Goal: Task Accomplishment & Management: Use online tool/utility

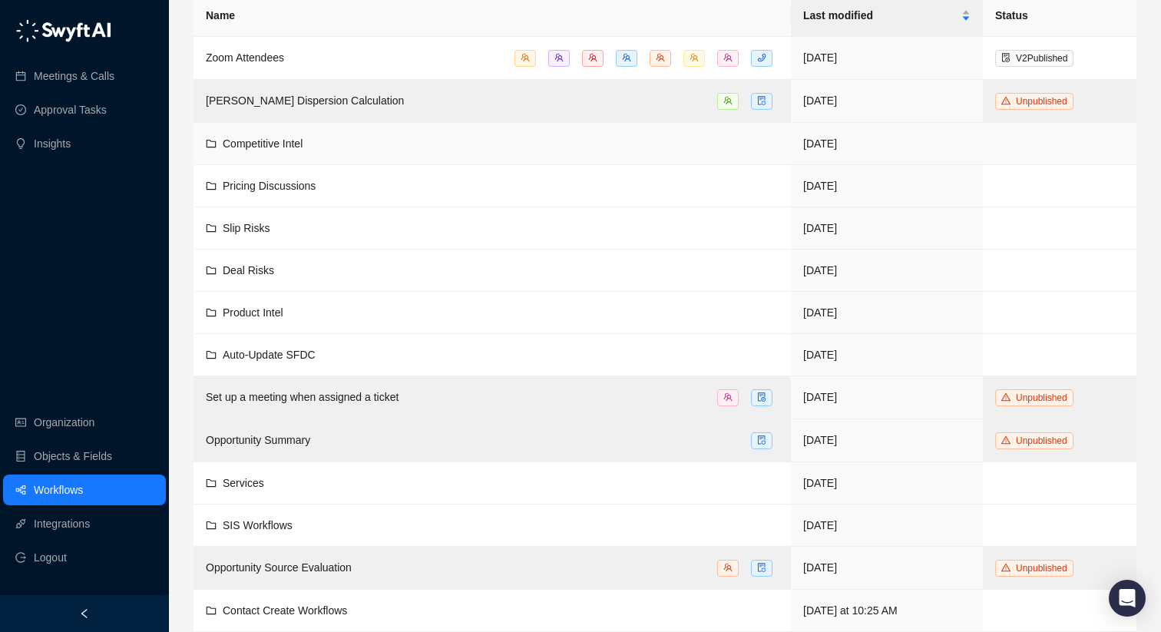
scroll to position [191, 0]
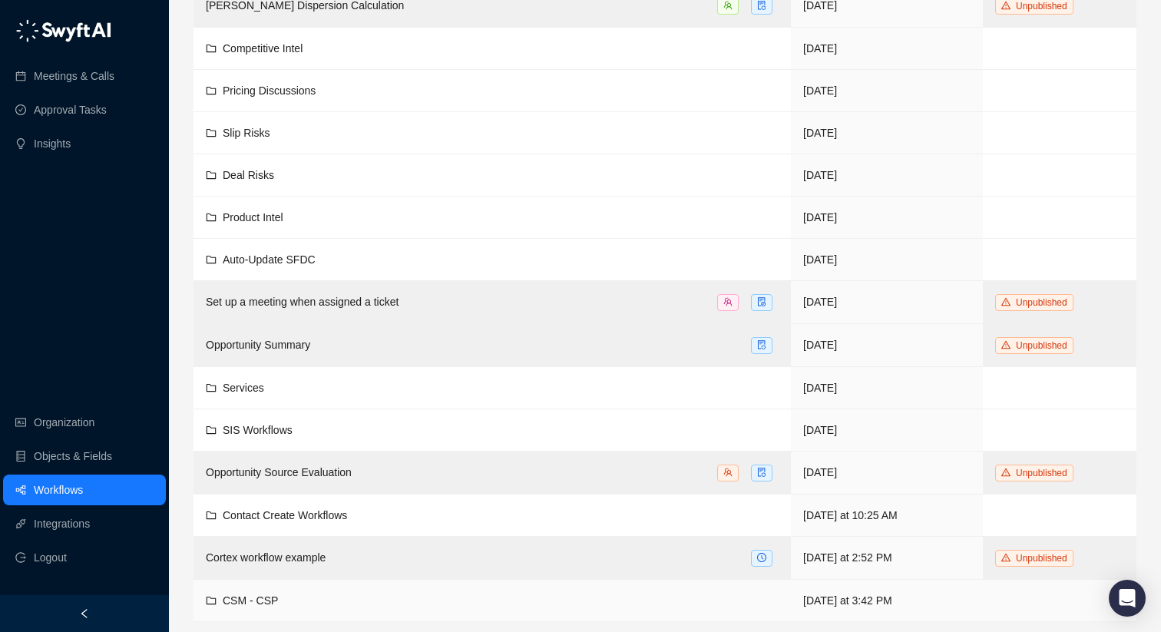
click at [326, 588] on td "CSM - CSP" at bounding box center [491, 601] width 597 height 42
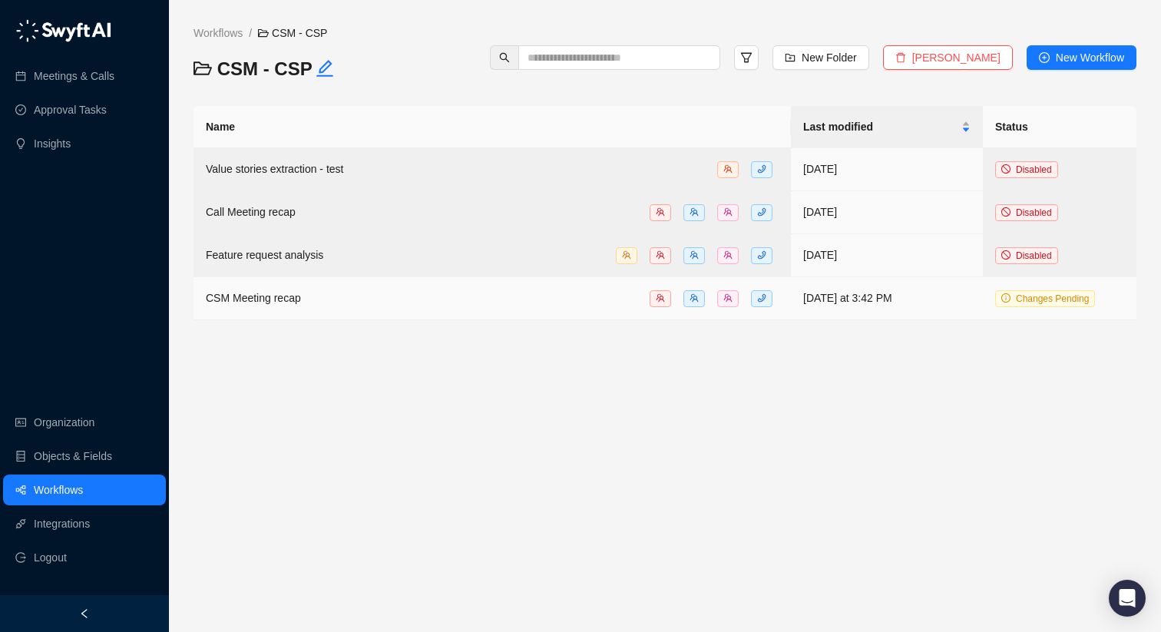
click at [348, 296] on div "CSM Meeting recap" at bounding box center [492, 298] width 573 height 18
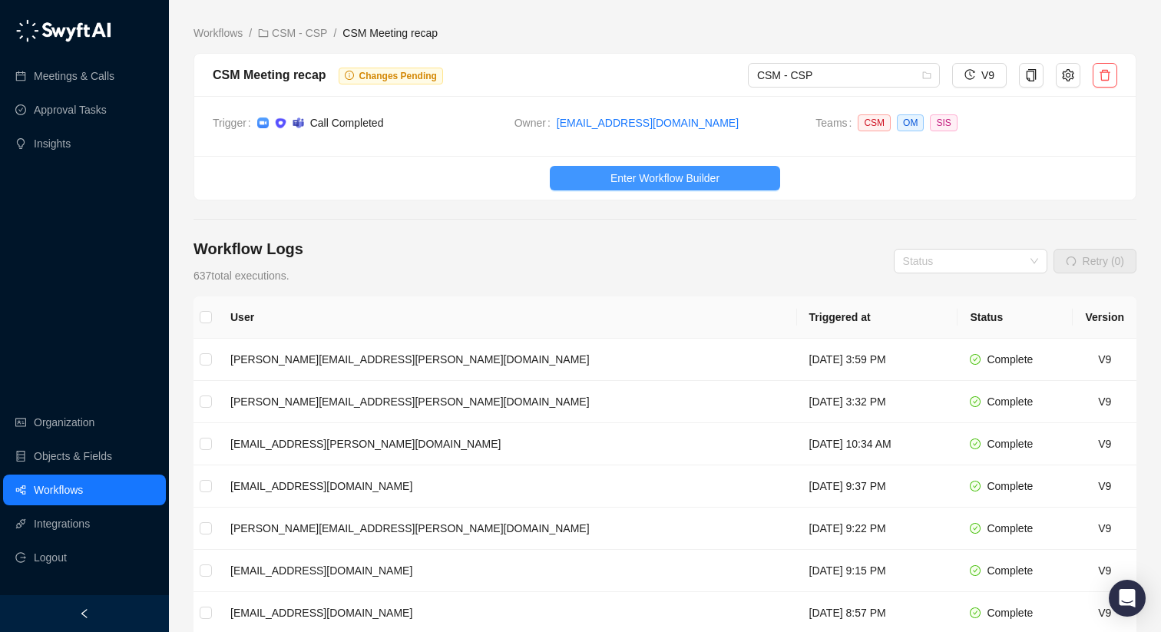
click at [601, 177] on button "Enter Workflow Builder" at bounding box center [665, 178] width 230 height 25
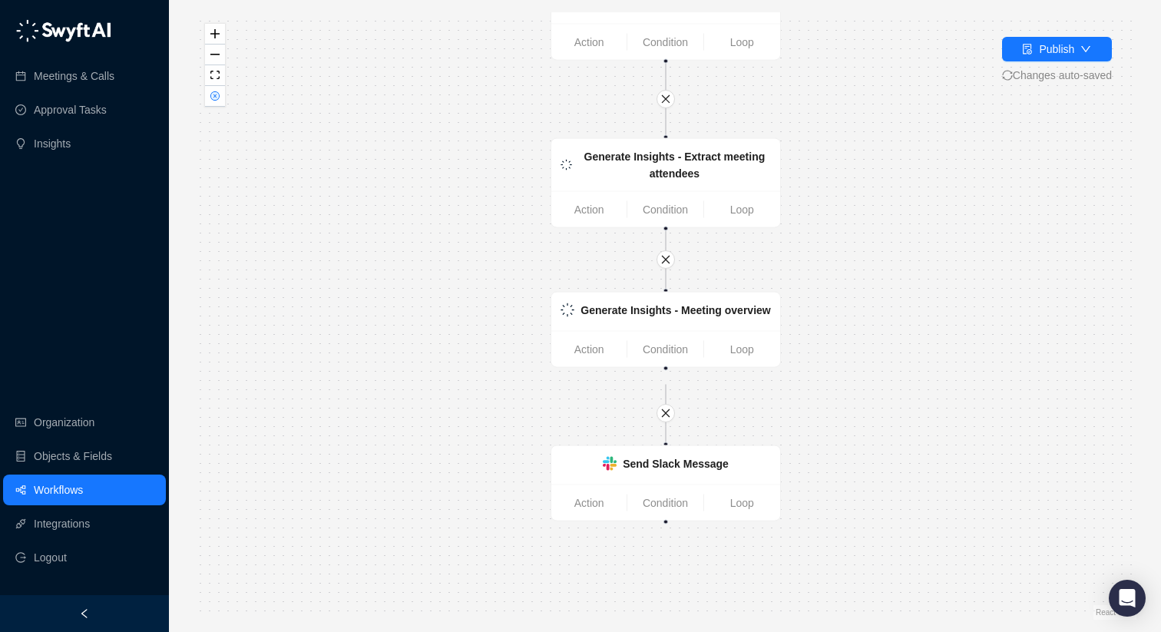
drag, startPoint x: 858, startPoint y: 488, endPoint x: 859, endPoint y: 349, distance: 138.2
click at [859, 349] on div "Call Completed Action Condition Loop Generate Insights - Extract meeting attend…" at bounding box center [664, 315] width 943 height 607
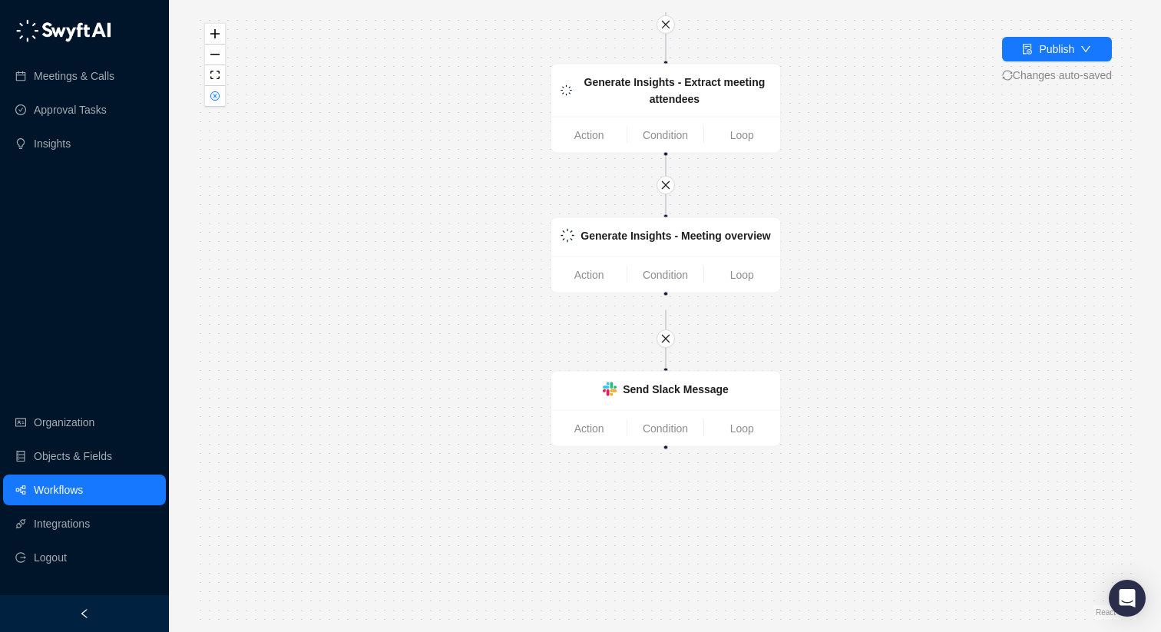
click at [667, 448] on div at bounding box center [665, 447] width 5 height 5
click at [584, 431] on link "Action" at bounding box center [588, 428] width 75 height 17
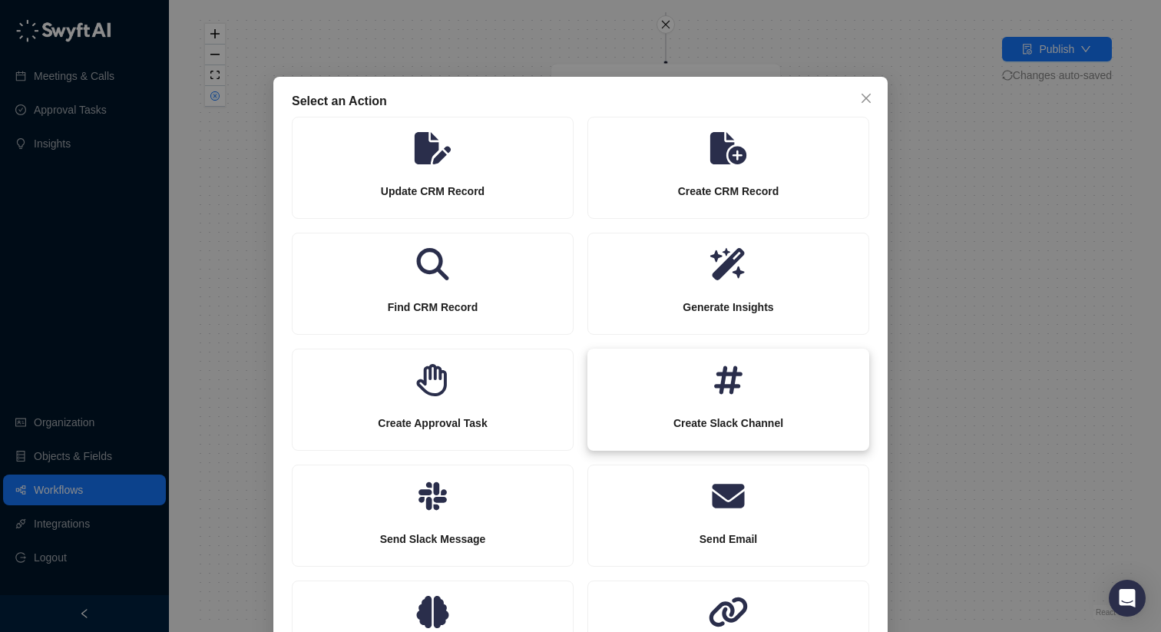
scroll to position [84, 0]
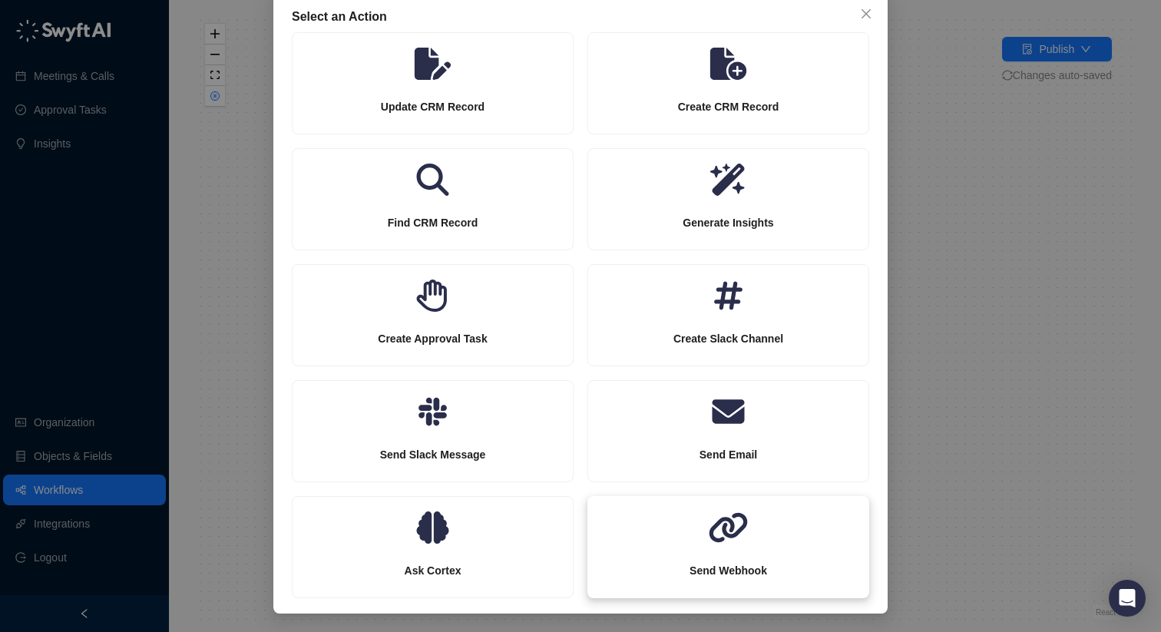
click at [722, 560] on div "Send Webhook" at bounding box center [728, 571] width 280 height 54
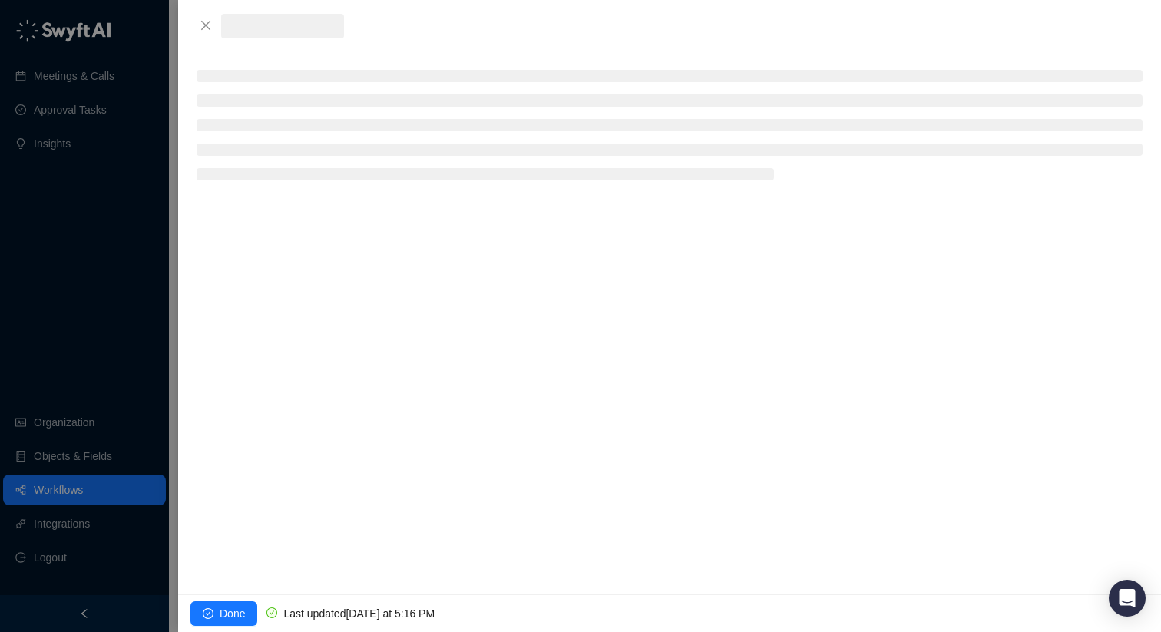
scroll to position [8, 0]
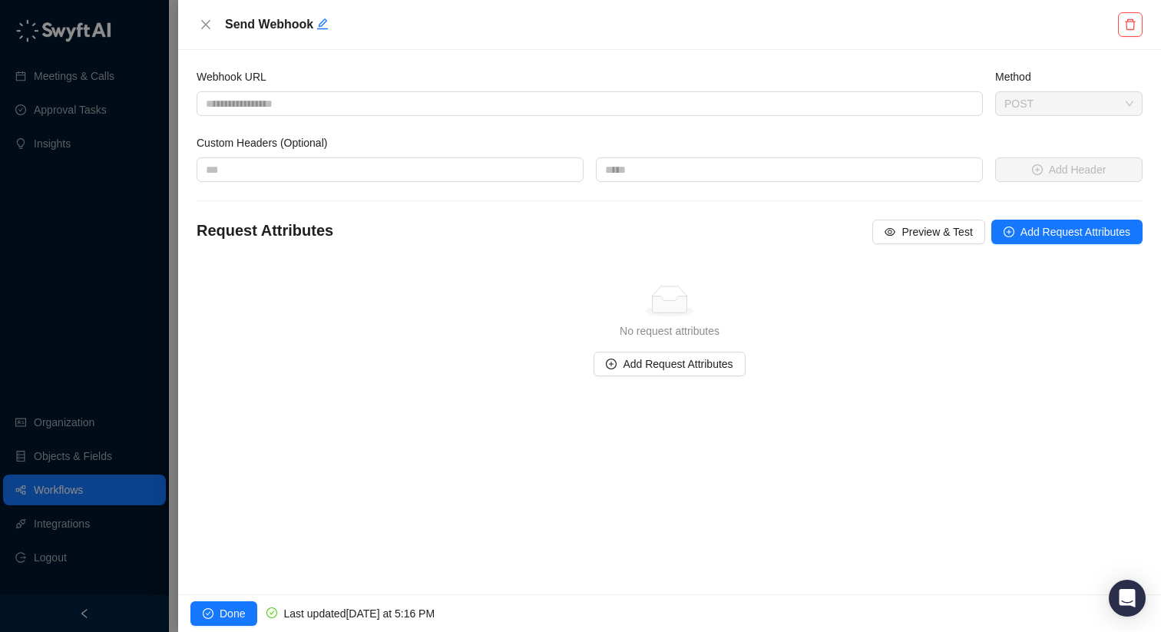
click at [328, 117] on div "Webhook URL" at bounding box center [589, 101] width 798 height 66
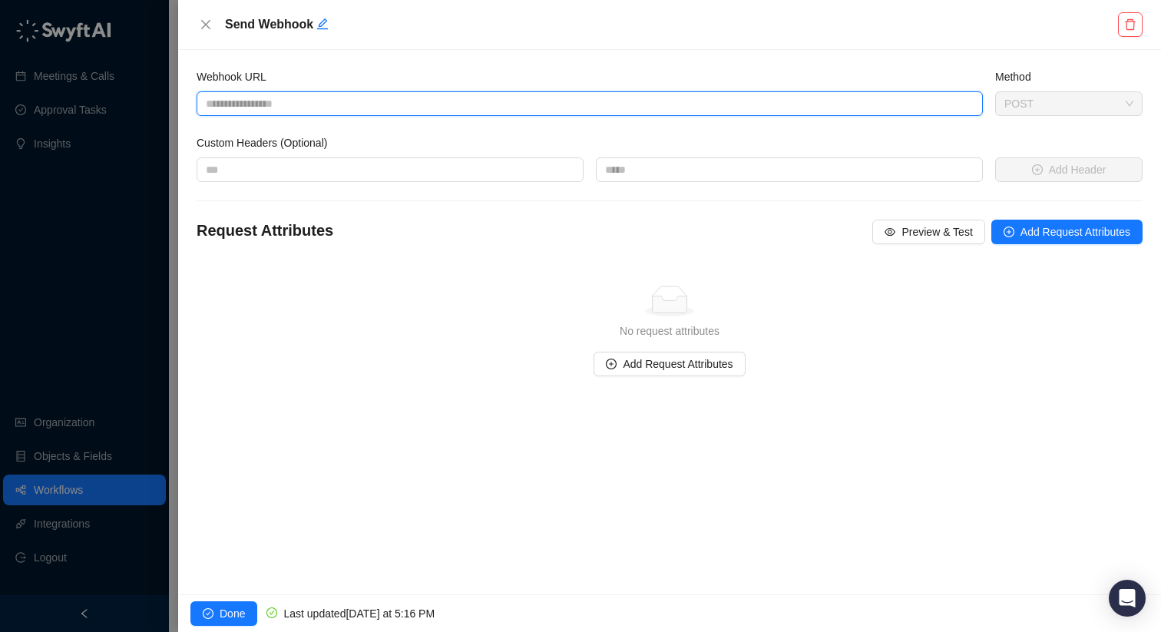
click at [322, 107] on input "Webhook URL" at bounding box center [590, 103] width 786 height 25
paste input "**********"
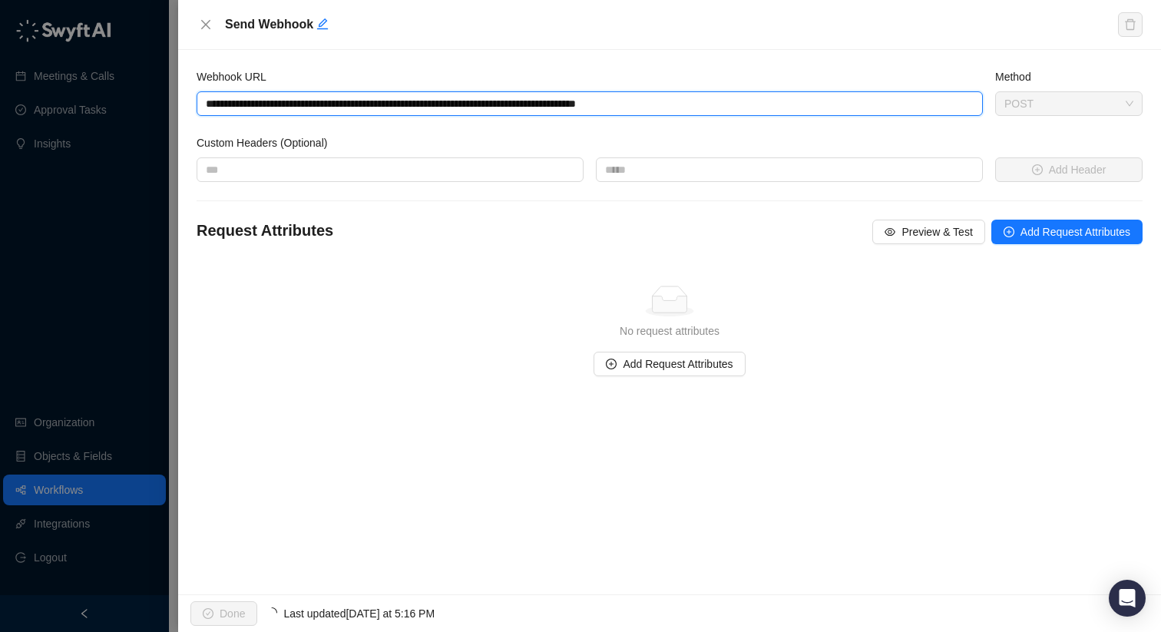
type input "**********"
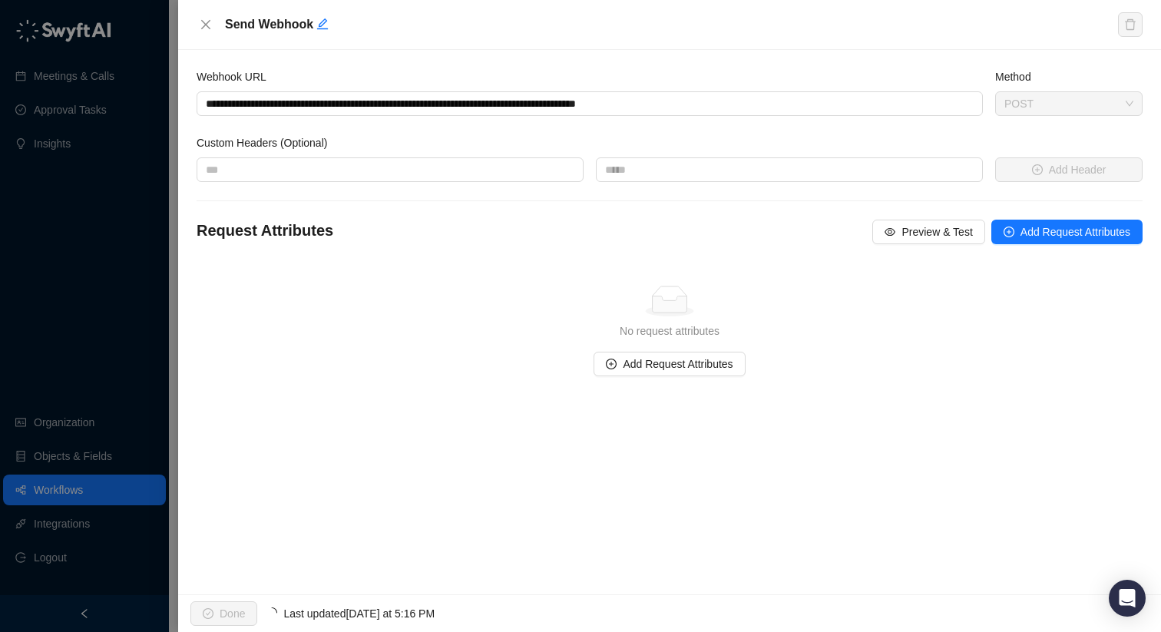
click at [438, 118] on div "**********" at bounding box center [589, 101] width 798 height 66
click at [927, 234] on span "Preview & Test" at bounding box center [936, 231] width 71 height 17
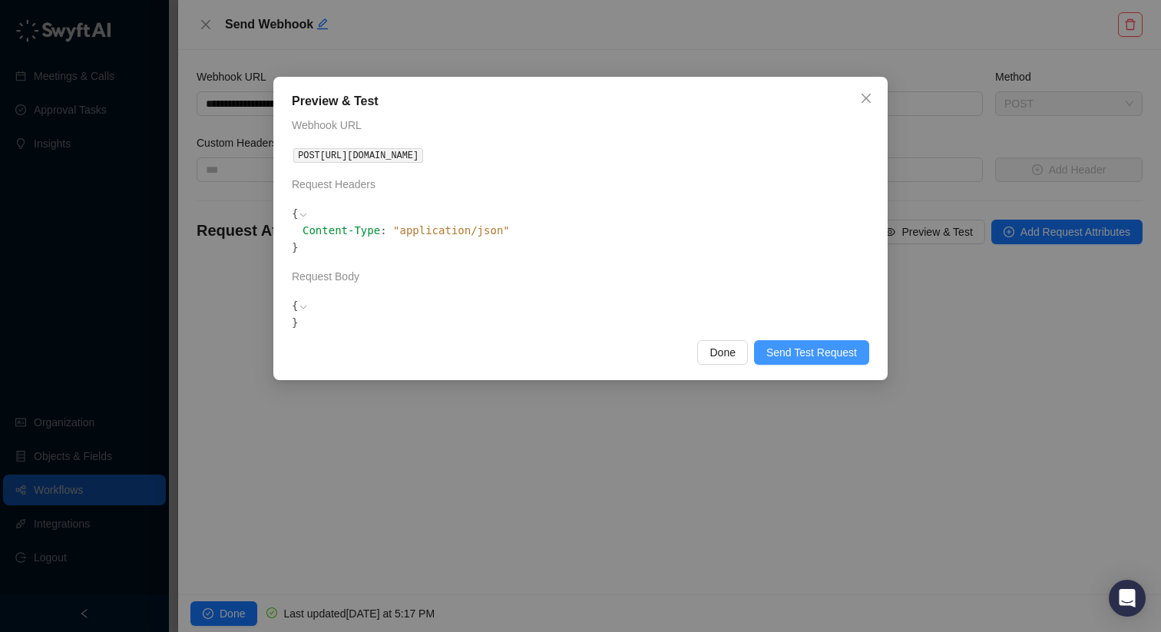
click at [802, 356] on span "Send Test Request" at bounding box center [811, 352] width 91 height 17
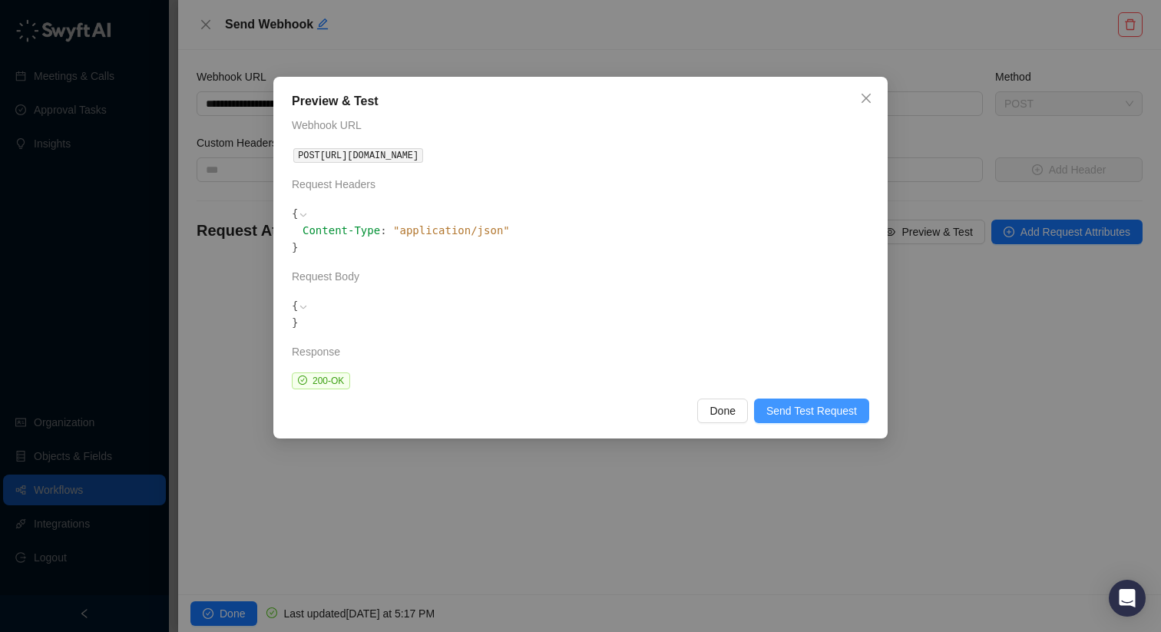
click at [786, 409] on span "Send Test Request" at bounding box center [811, 410] width 91 height 17
click at [783, 412] on span "Send Test Request" at bounding box center [811, 410] width 91 height 17
click at [870, 104] on icon "close" at bounding box center [866, 98] width 12 height 12
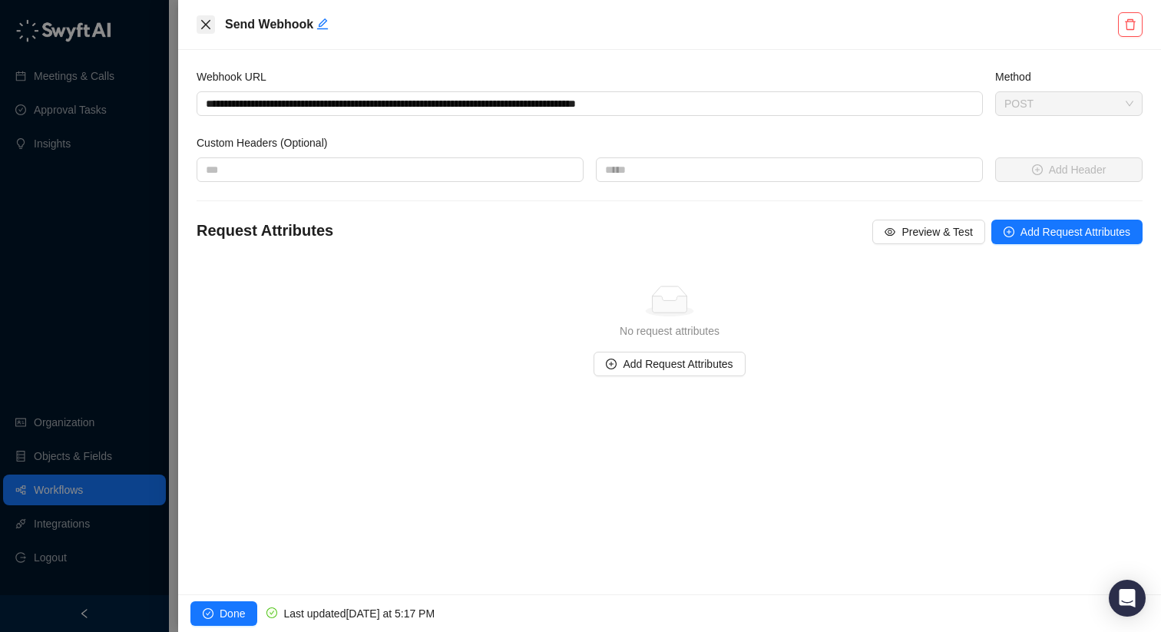
click at [201, 25] on icon "close" at bounding box center [206, 24] width 12 height 12
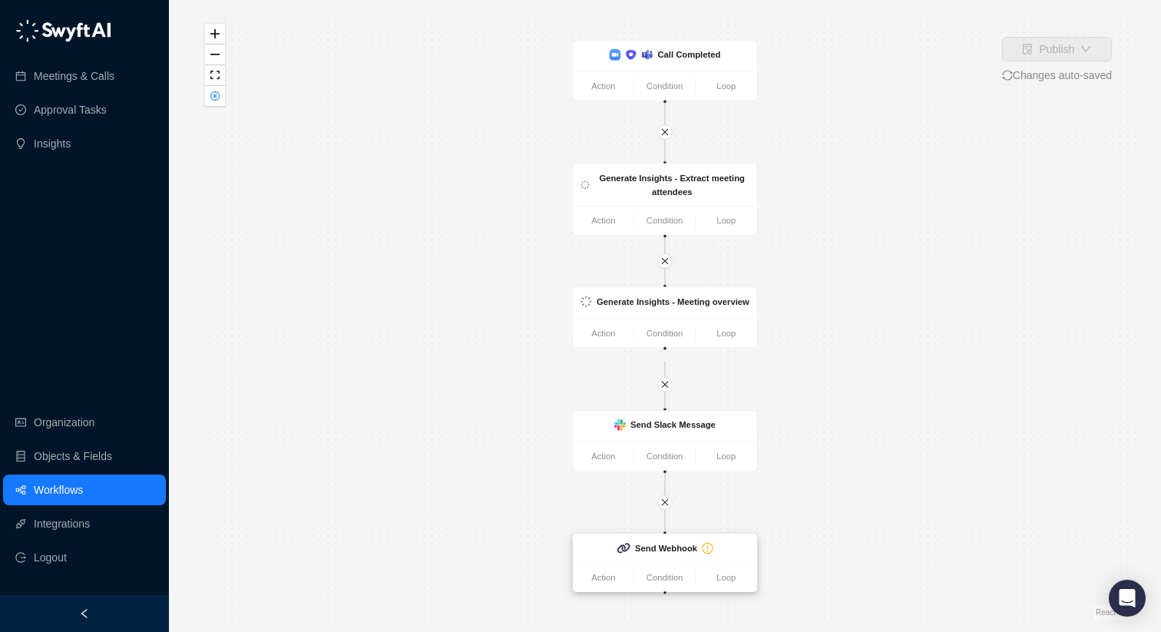
click at [675, 550] on strong "Send Webhook" at bounding box center [666, 549] width 62 height 10
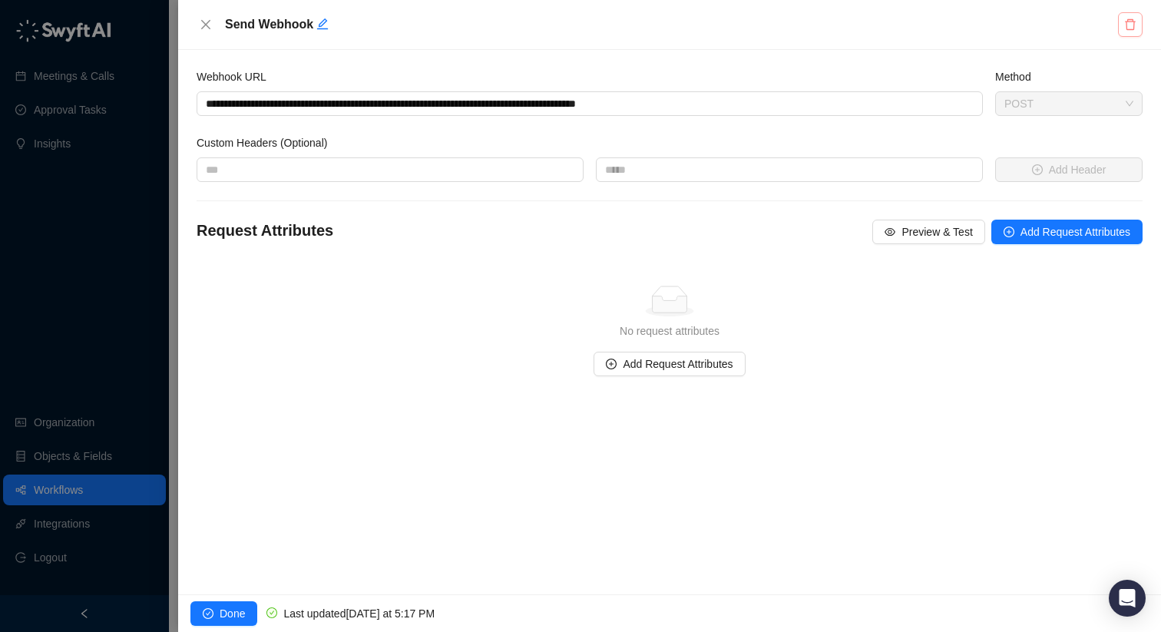
click at [1129, 28] on icon "delete" at bounding box center [1130, 24] width 12 height 12
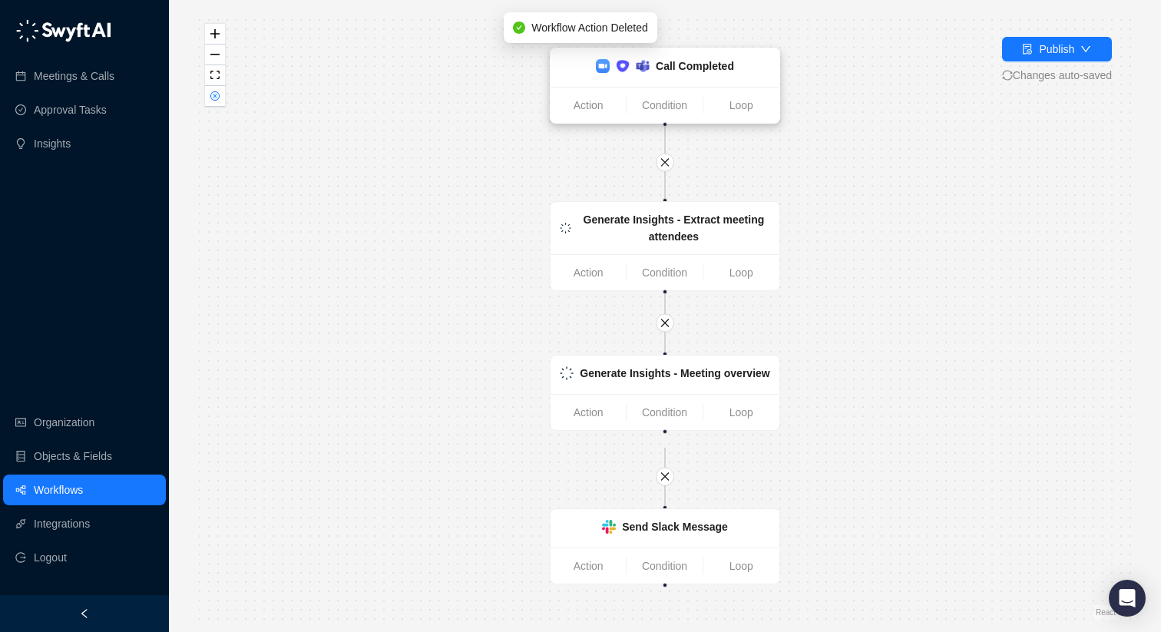
click at [707, 68] on strong "Call Completed" at bounding box center [695, 66] width 78 height 12
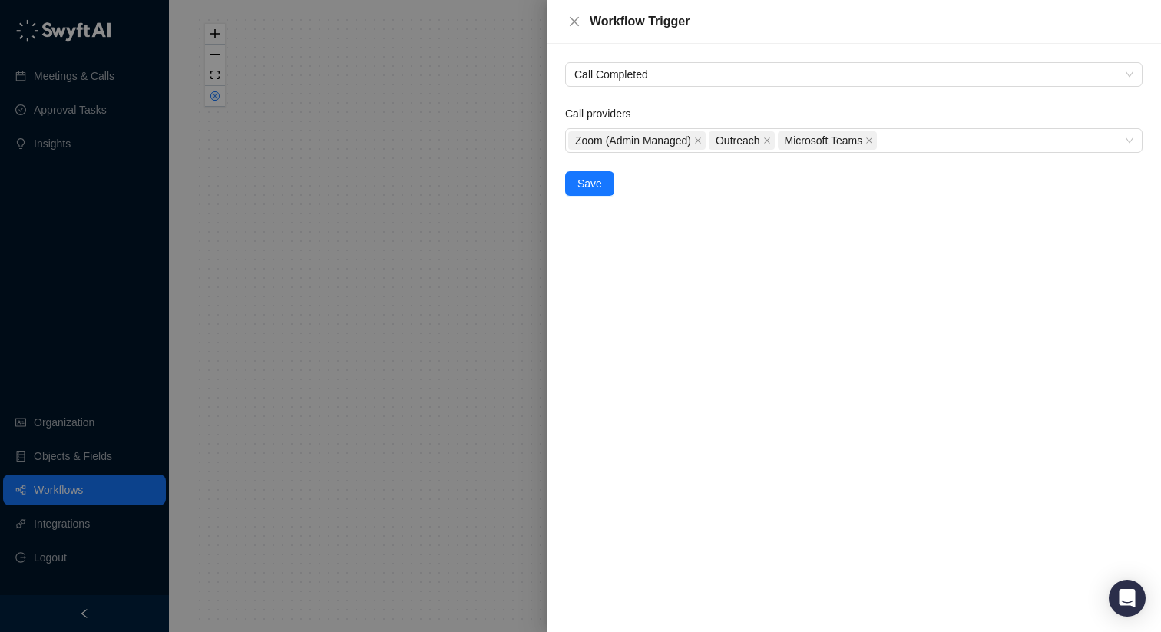
click at [437, 111] on div at bounding box center [580, 316] width 1161 height 632
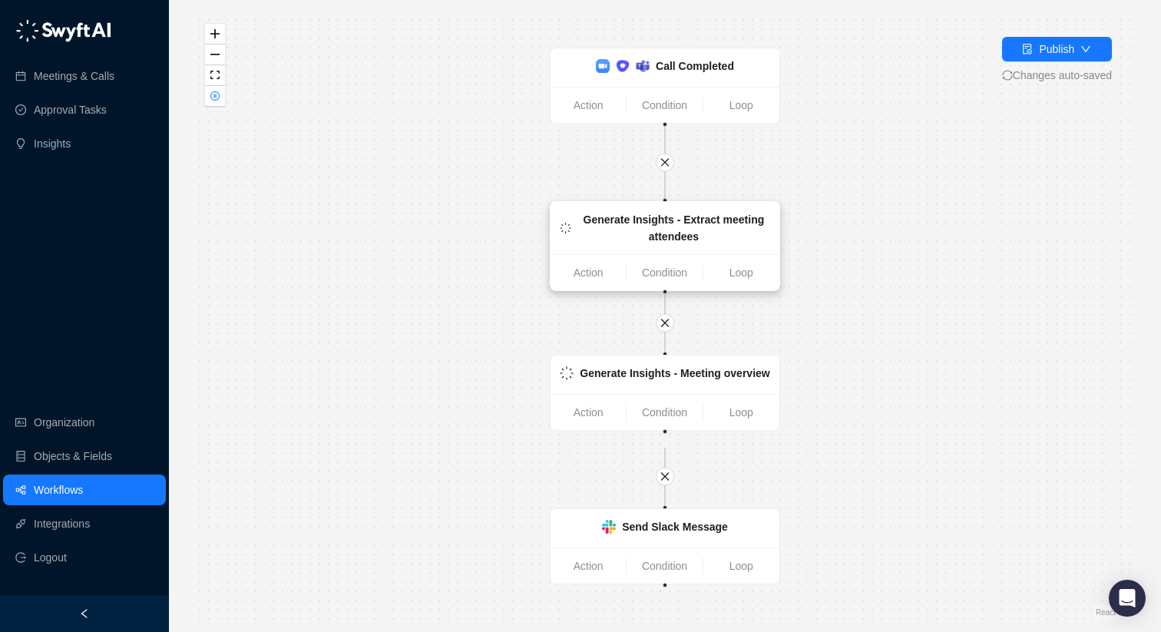
click at [617, 223] on strong "Generate Insights - Extract meeting attendees" at bounding box center [673, 227] width 181 height 29
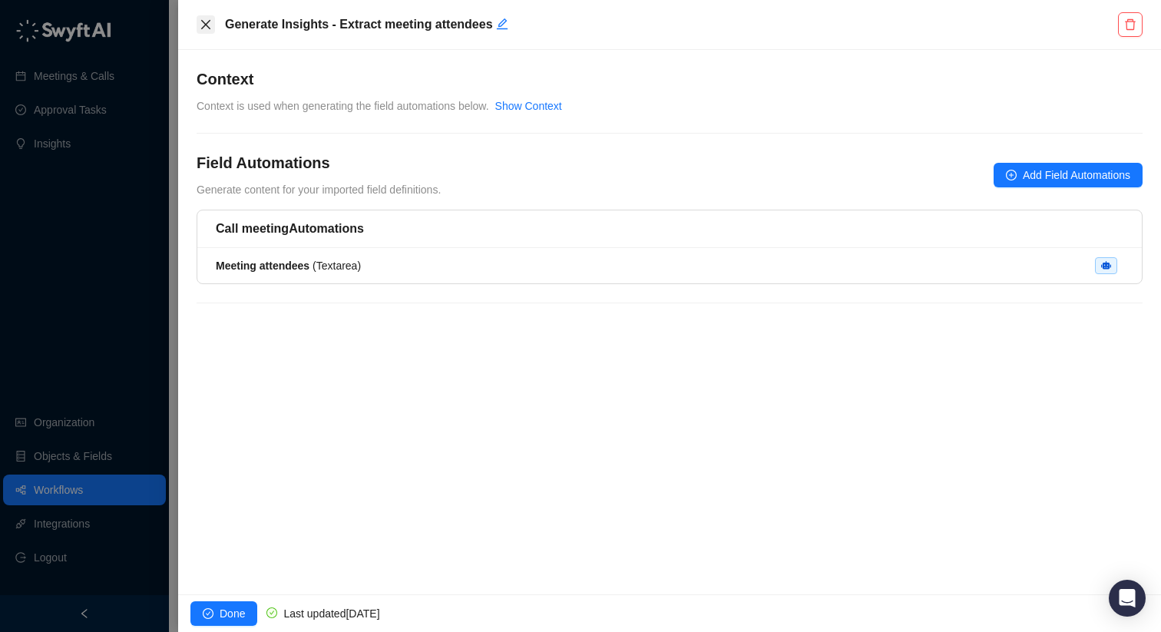
click at [207, 25] on icon "close" at bounding box center [206, 24] width 12 height 12
